Goal: Navigation & Orientation: Find specific page/section

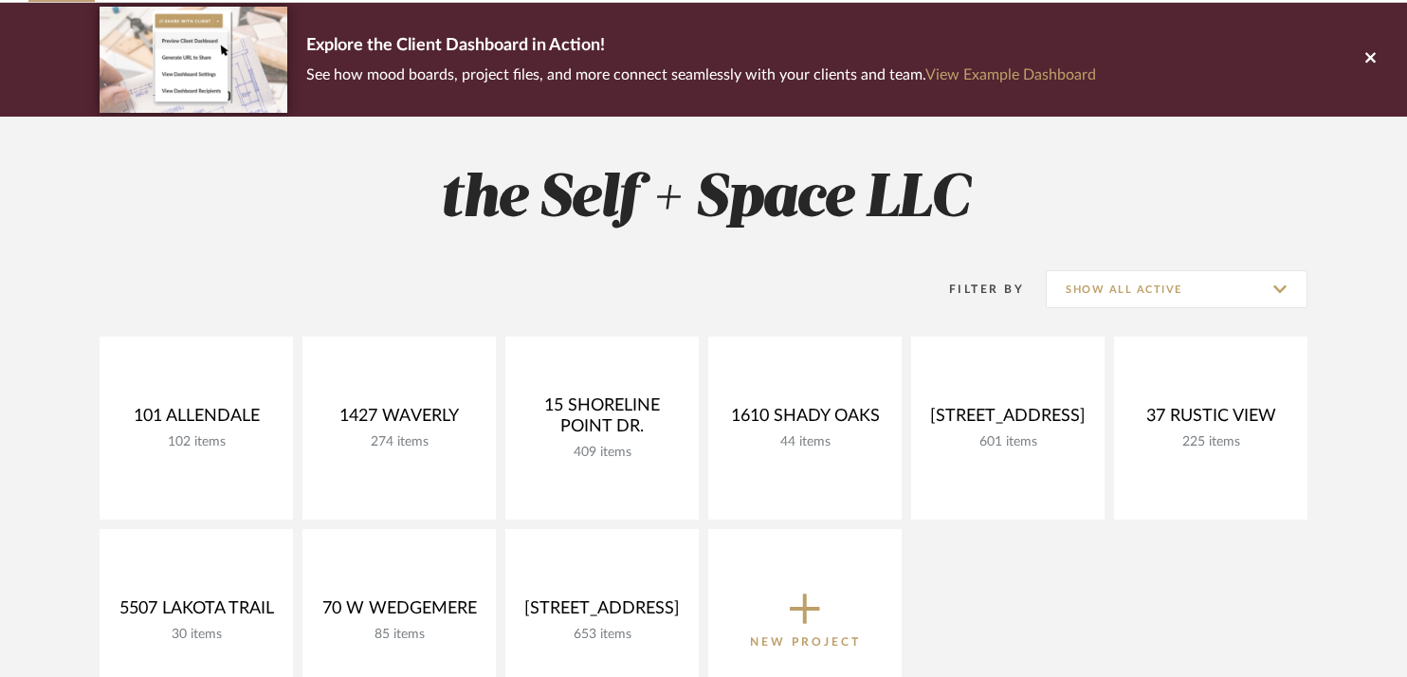
scroll to position [161, 0]
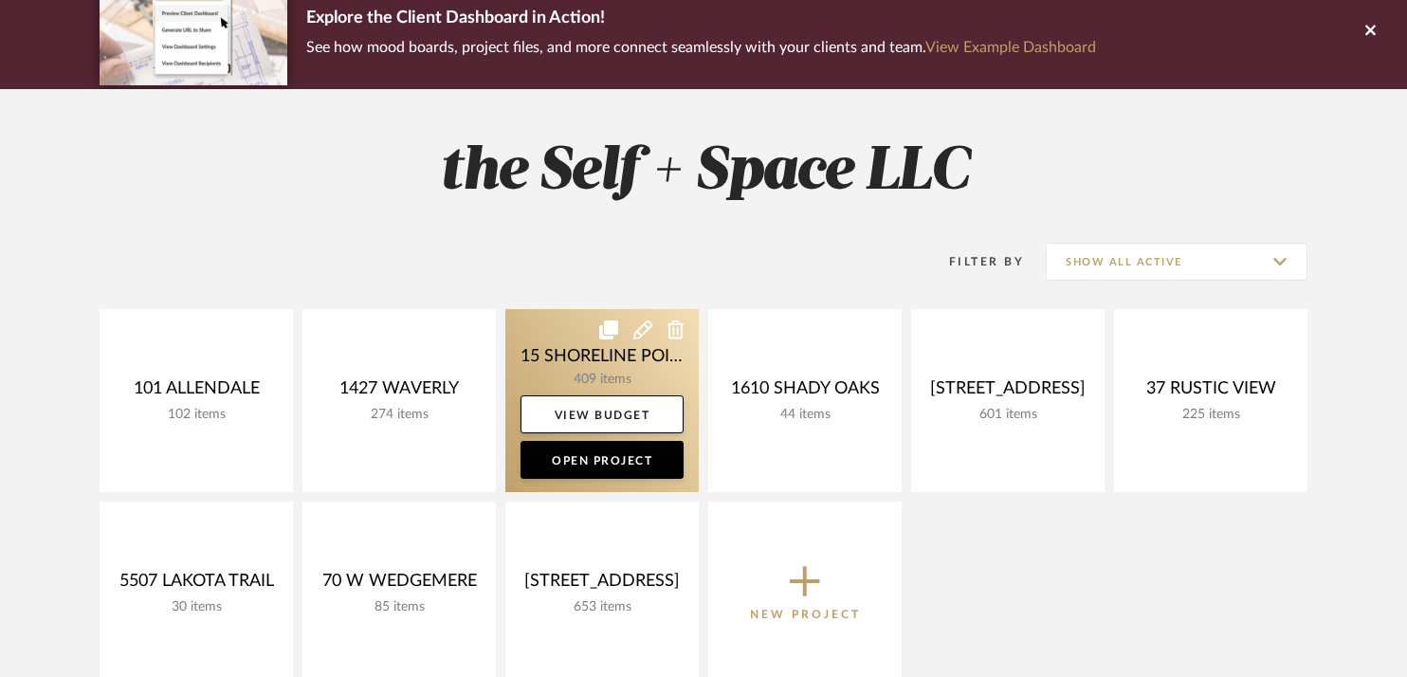
click at [562, 349] on link at bounding box center [601, 400] width 193 height 183
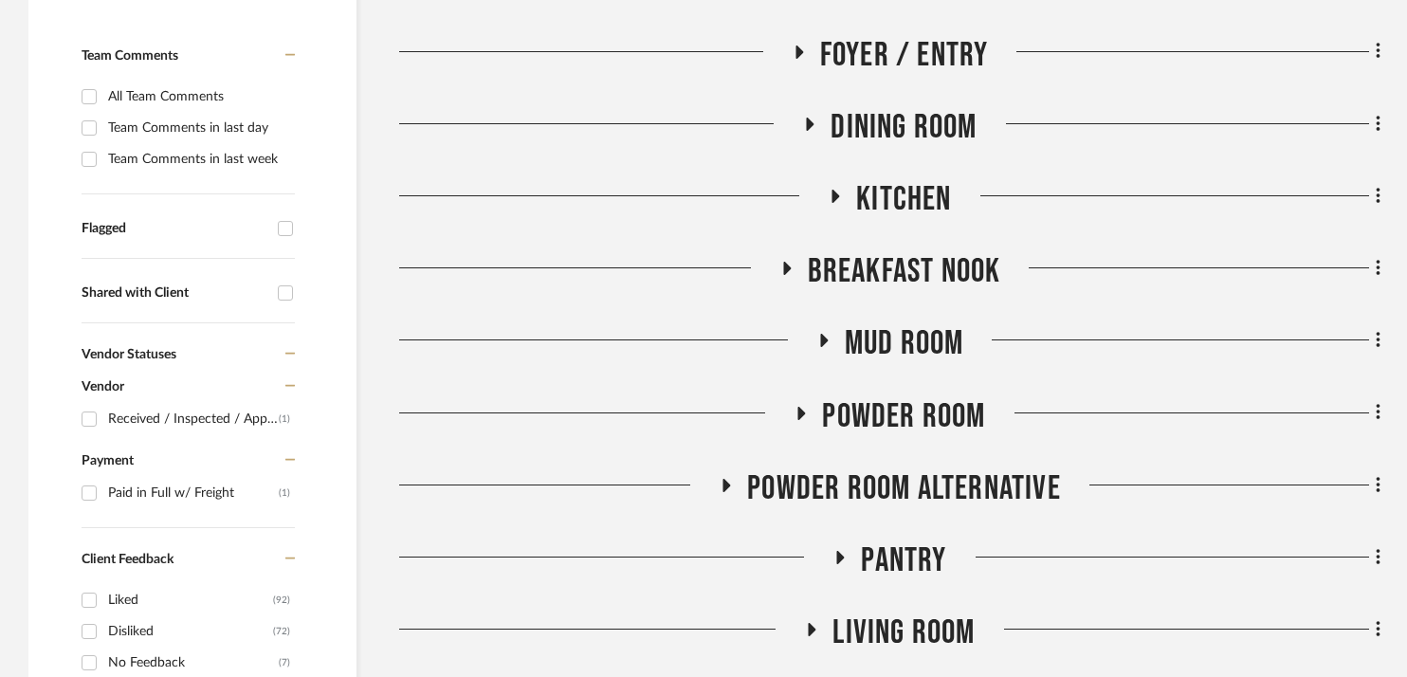
scroll to position [493, 0]
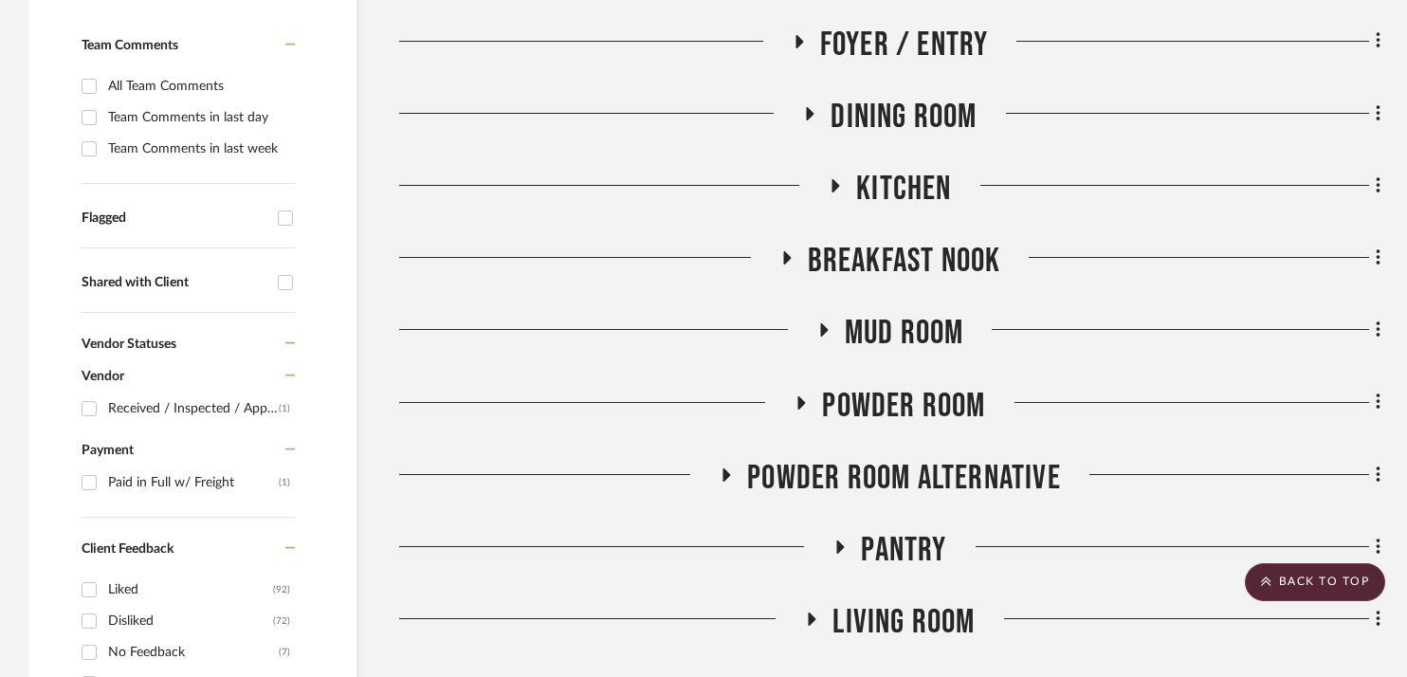
click at [826, 337] on icon at bounding box center [823, 330] width 23 height 14
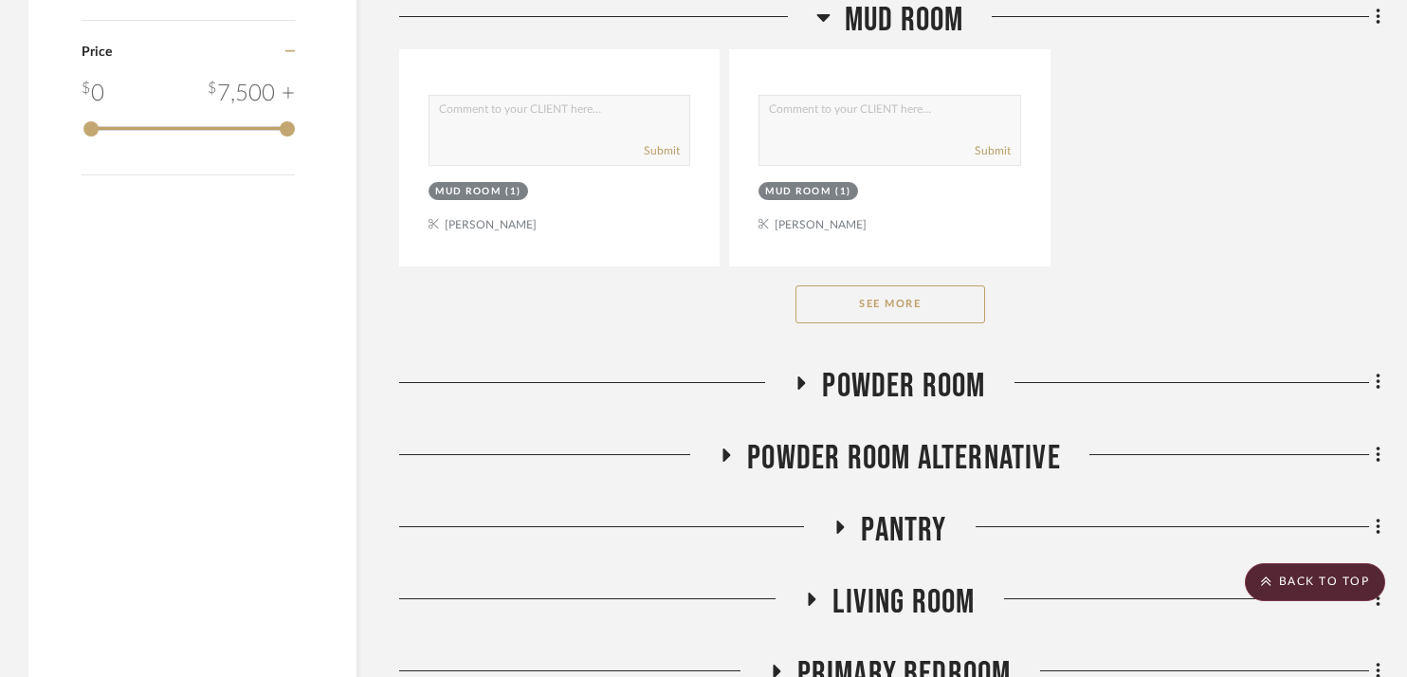
scroll to position [3129, 0]
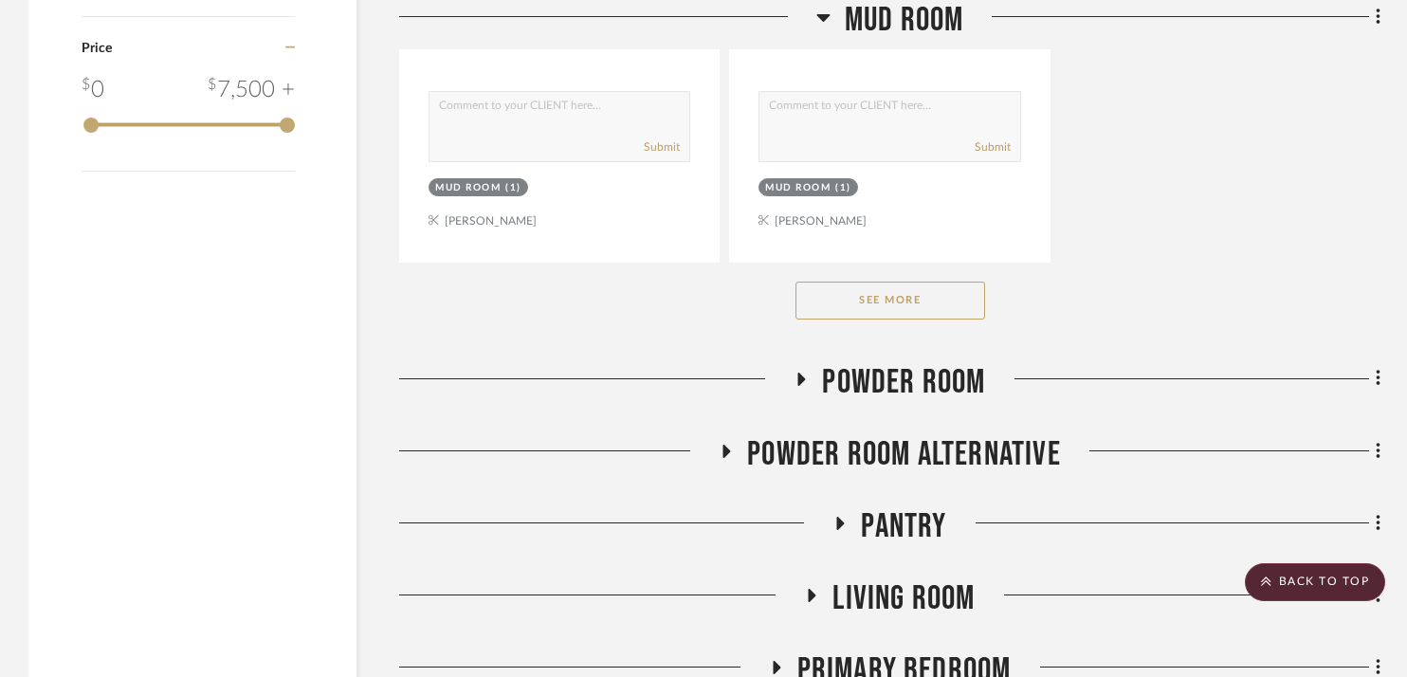
click at [932, 319] on button "See More" at bounding box center [890, 301] width 190 height 38
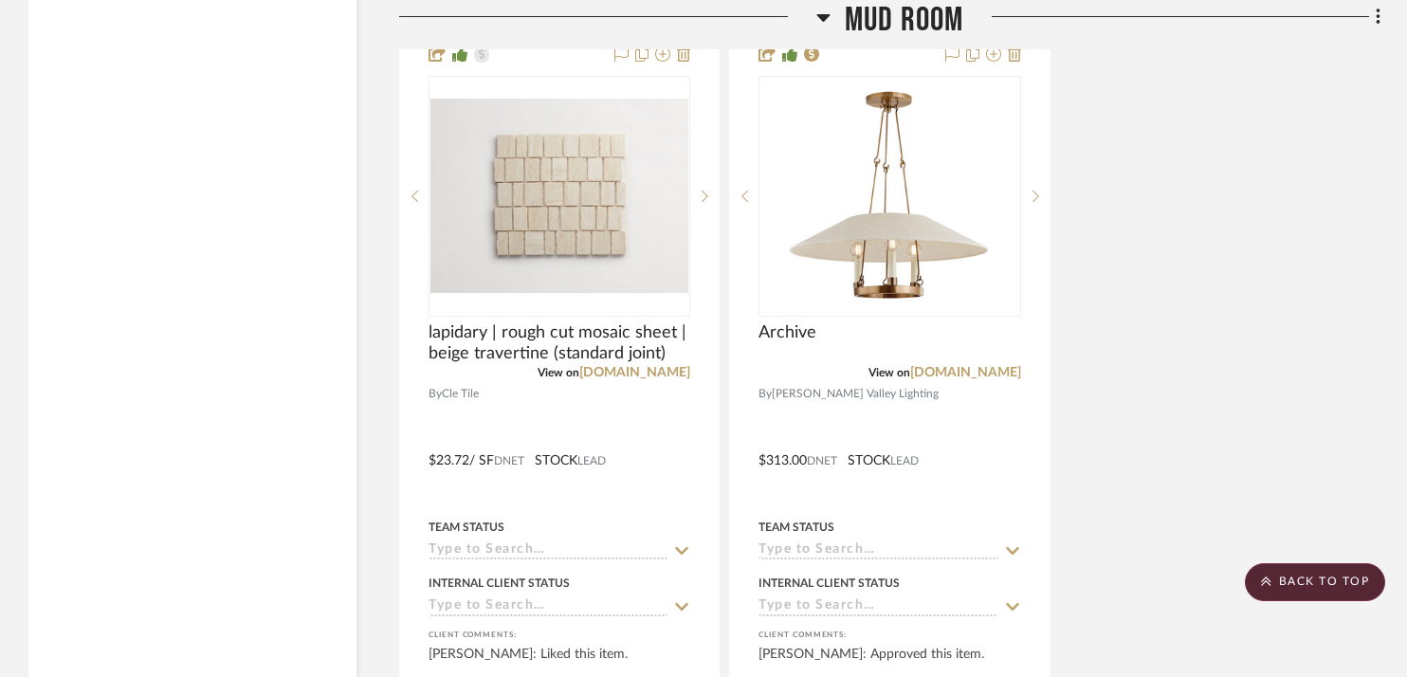
scroll to position [6738, 0]
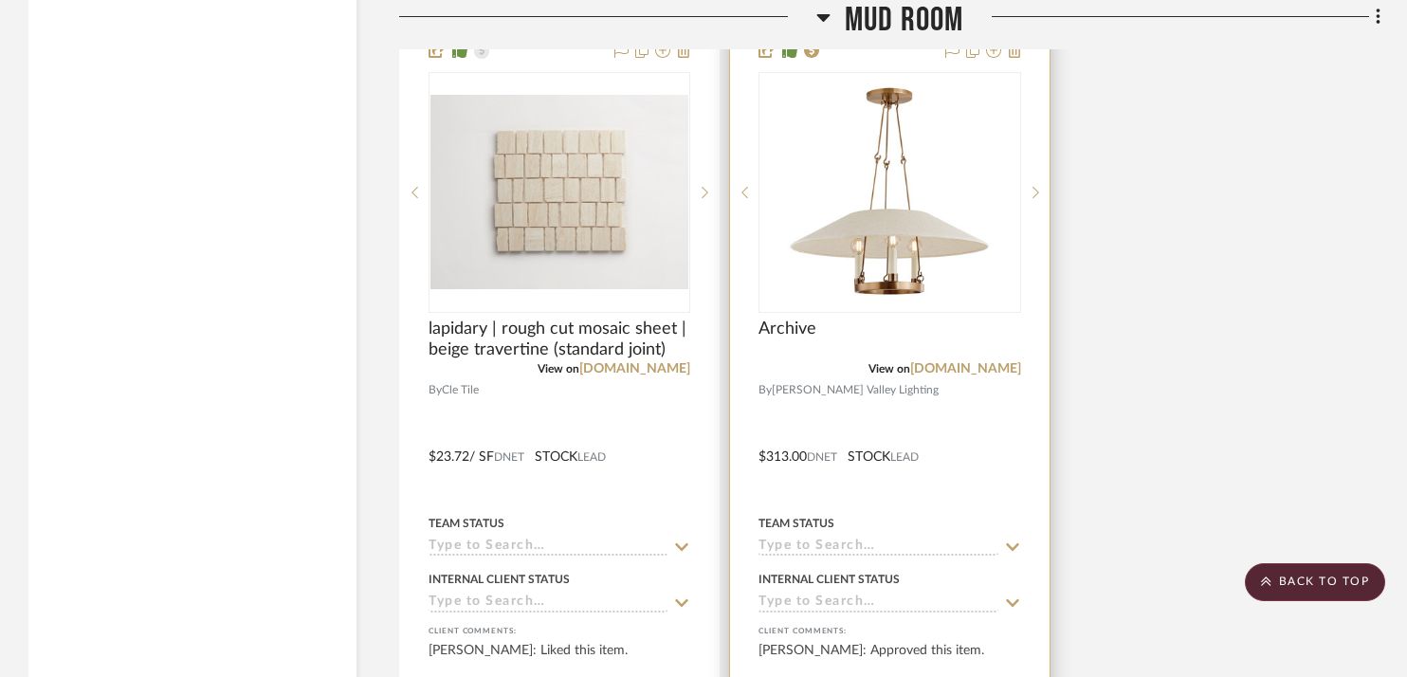
click at [925, 221] on img "0" at bounding box center [889, 192] width 237 height 237
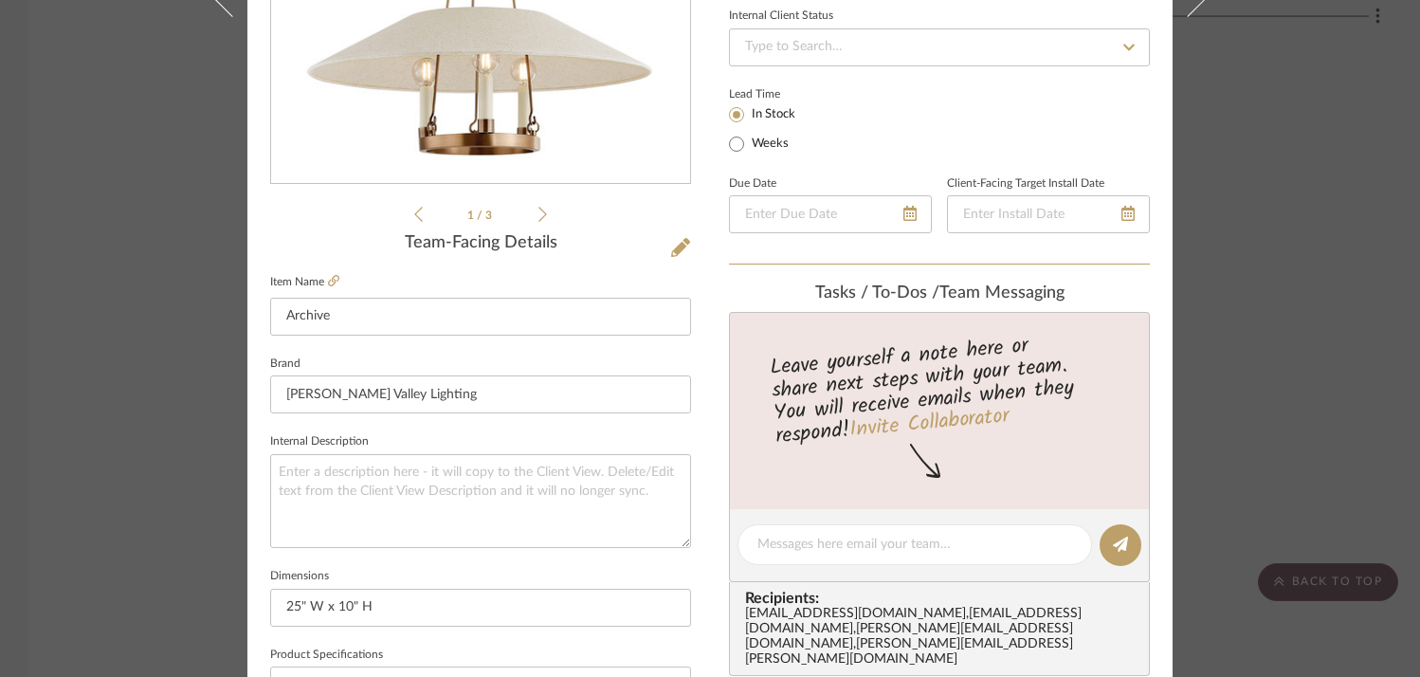
scroll to position [327, 0]
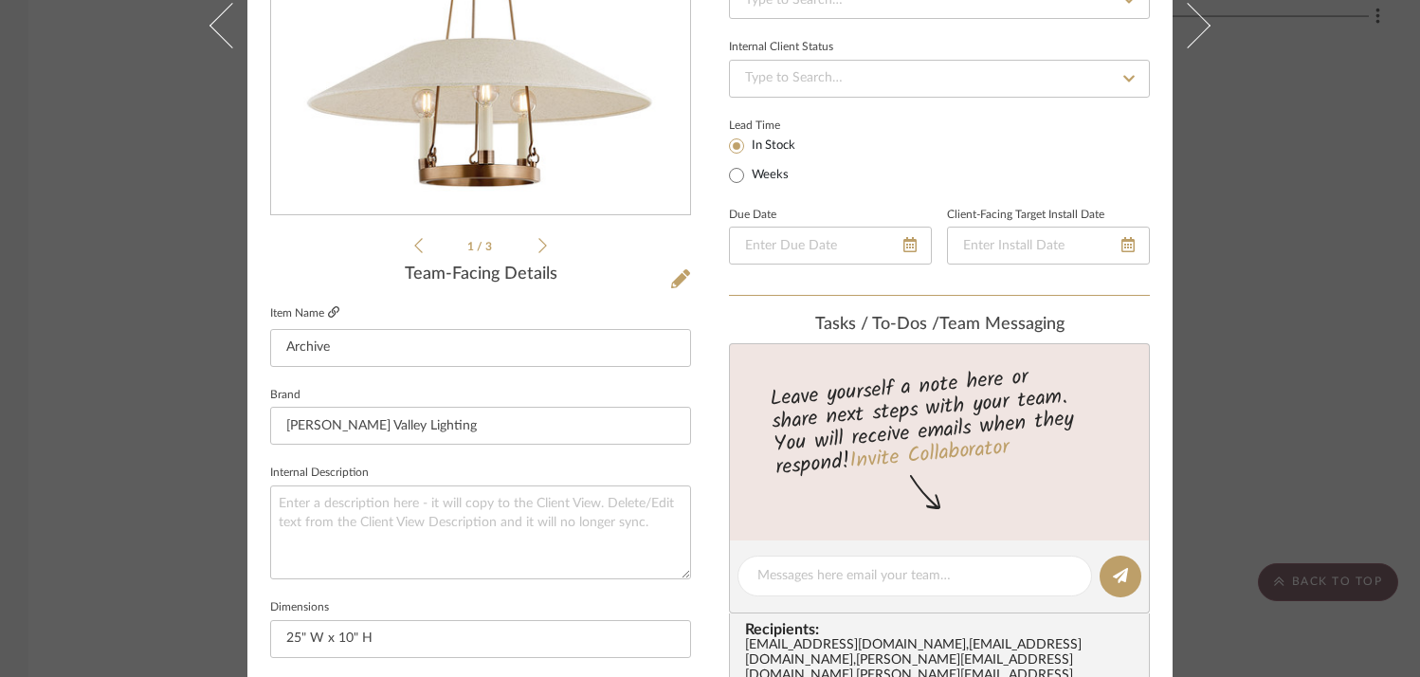
click at [331, 313] on icon at bounding box center [333, 311] width 11 height 11
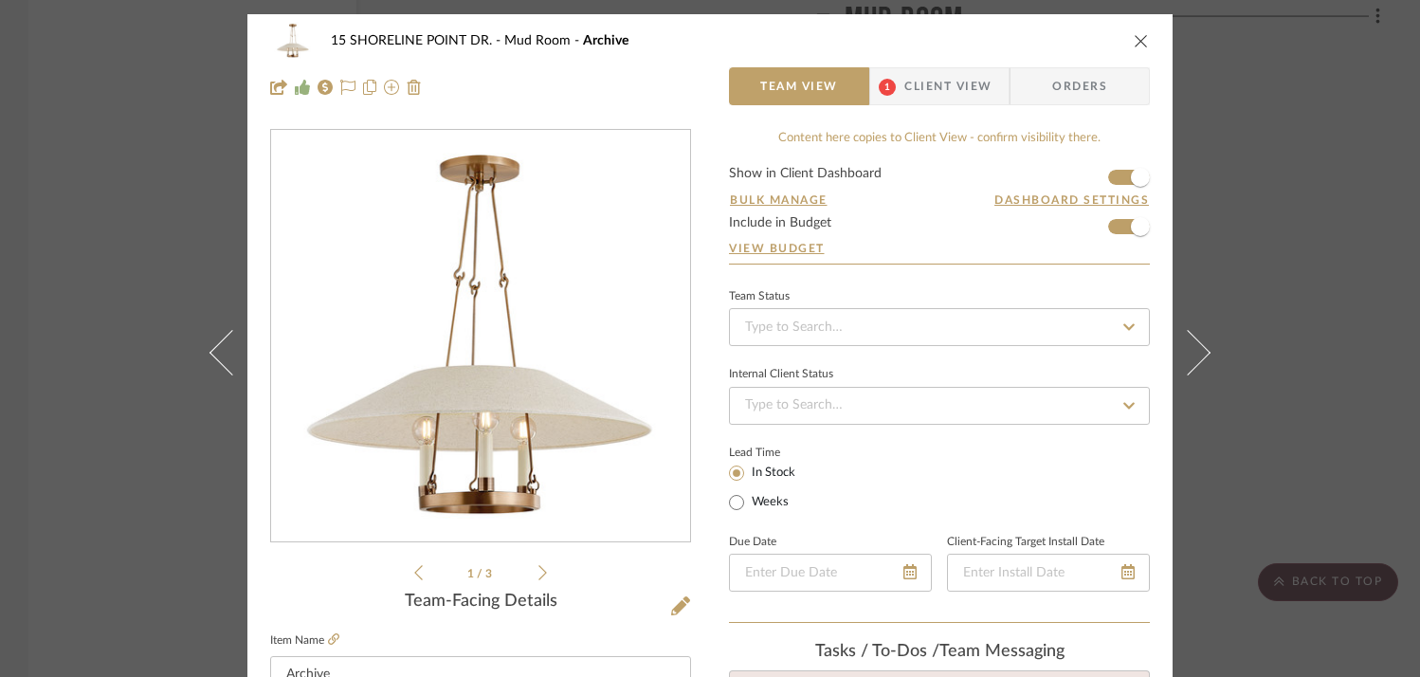
scroll to position [0, 0]
